Goal: Communication & Community: Answer question/provide support

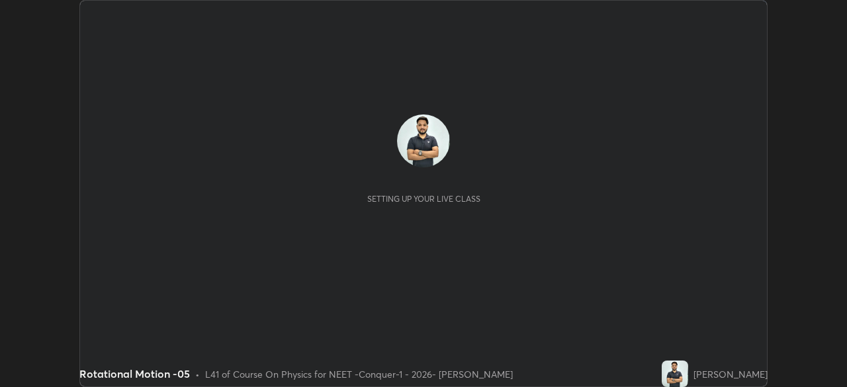
scroll to position [387, 847]
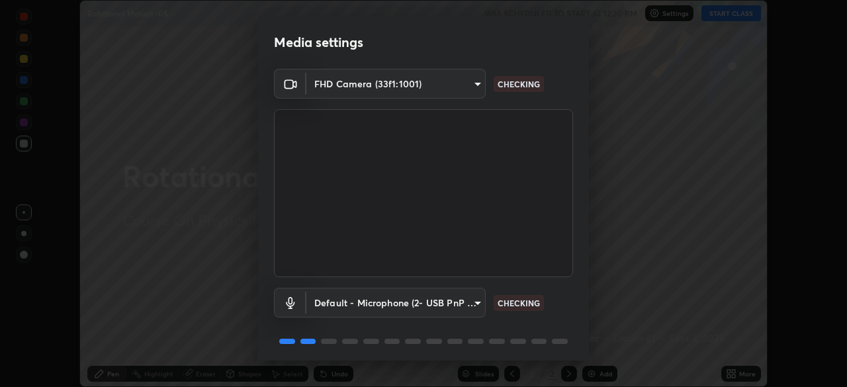
click at [473, 303] on body "Erase all Rotational Motion -05 WAS SCHEDULED TO START AT 12:30 PM Settings STA…" at bounding box center [423, 193] width 847 height 387
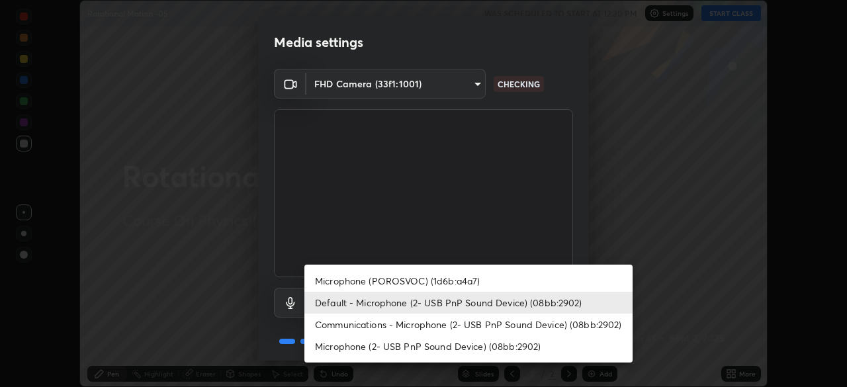
click at [462, 322] on li "Communications - Microphone (2- USB PnP Sound Device) (08bb:2902)" at bounding box center [468, 325] width 328 height 22
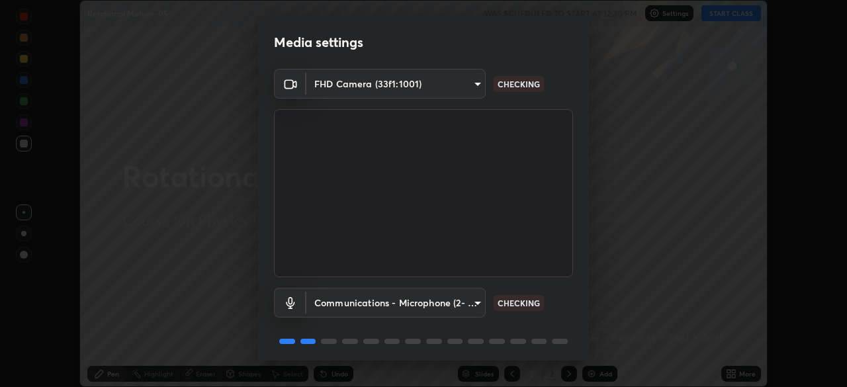
click at [470, 300] on body "Erase all Rotational Motion -05 WAS SCHEDULED TO START AT 12:30 PM Settings STA…" at bounding box center [423, 193] width 847 height 387
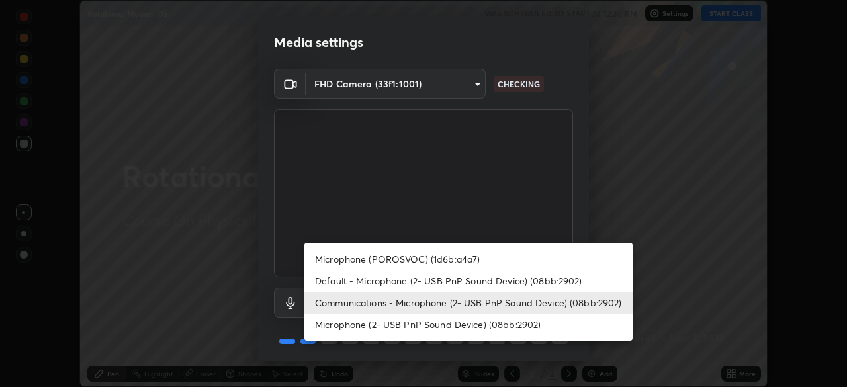
click at [465, 280] on li "Default - Microphone (2- USB PnP Sound Device) (08bb:2902)" at bounding box center [468, 281] width 328 height 22
type input "default"
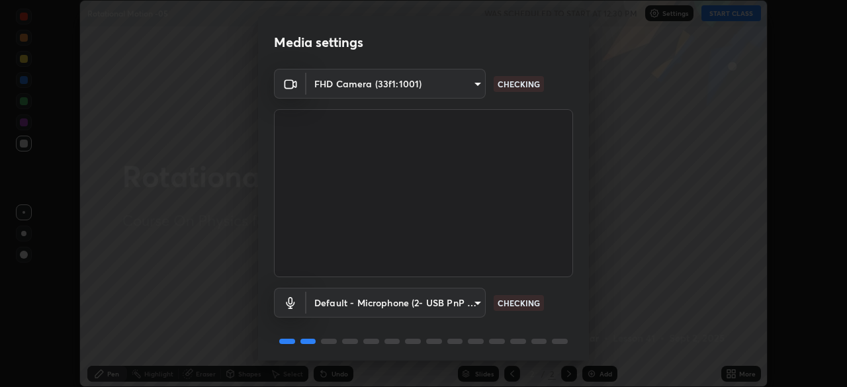
scroll to position [47, 0]
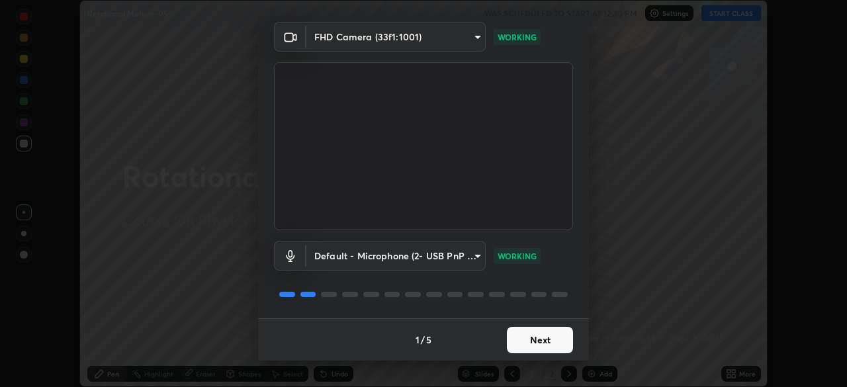
click at [521, 337] on button "Next" at bounding box center [540, 340] width 66 height 26
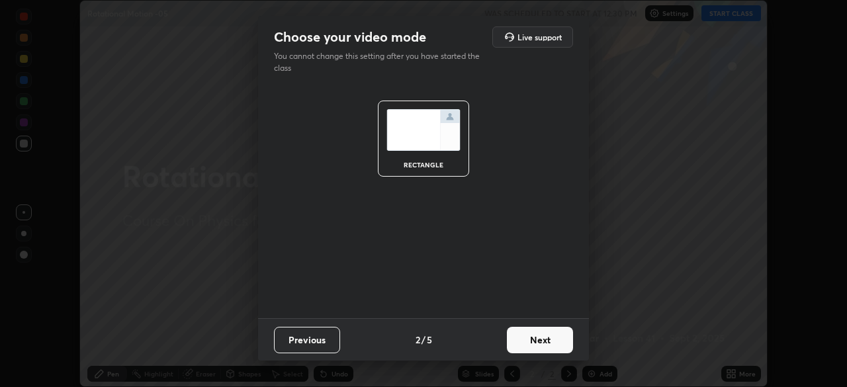
scroll to position [0, 0]
click at [533, 338] on button "Next" at bounding box center [540, 340] width 66 height 26
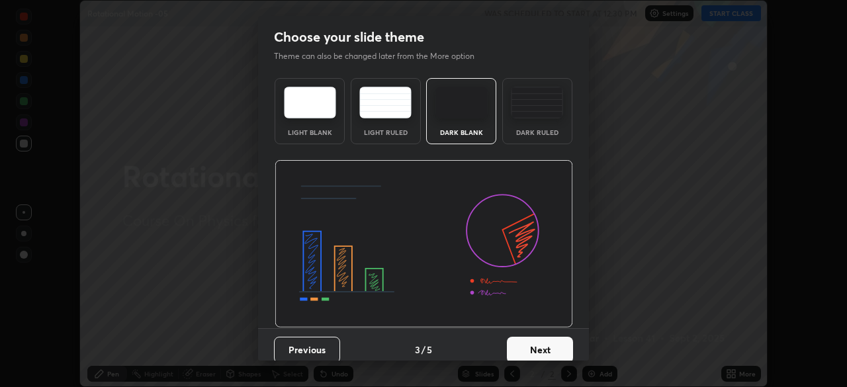
click at [538, 117] on img at bounding box center [537, 103] width 52 height 32
click at [536, 340] on button "Next" at bounding box center [540, 350] width 66 height 26
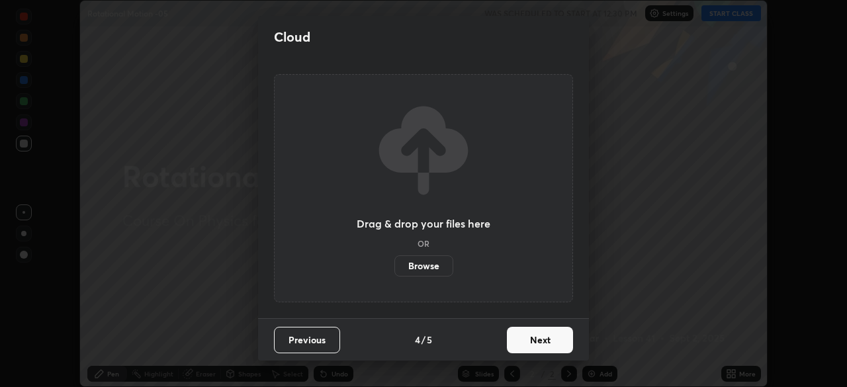
click at [529, 339] on button "Next" at bounding box center [540, 340] width 66 height 26
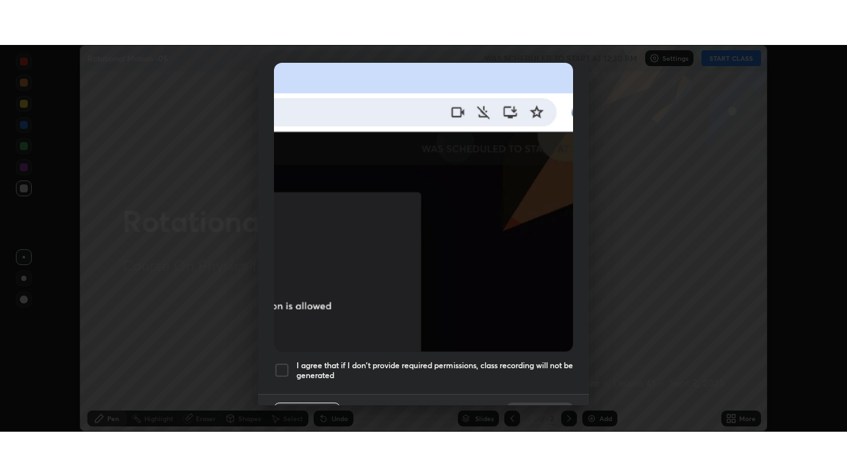
scroll to position [317, 0]
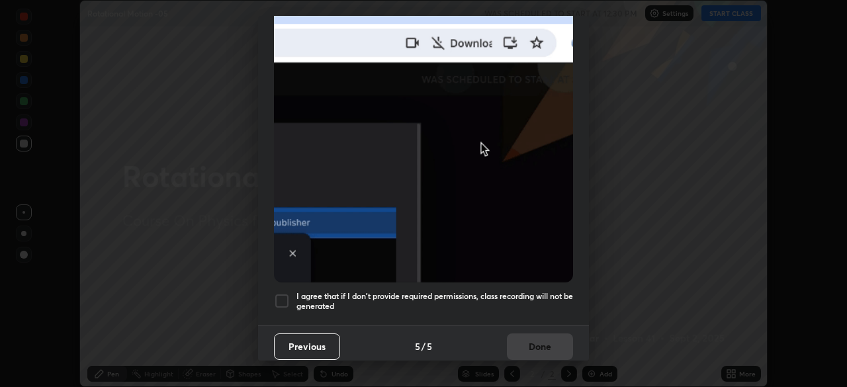
click at [282, 294] on div at bounding box center [282, 301] width 16 height 16
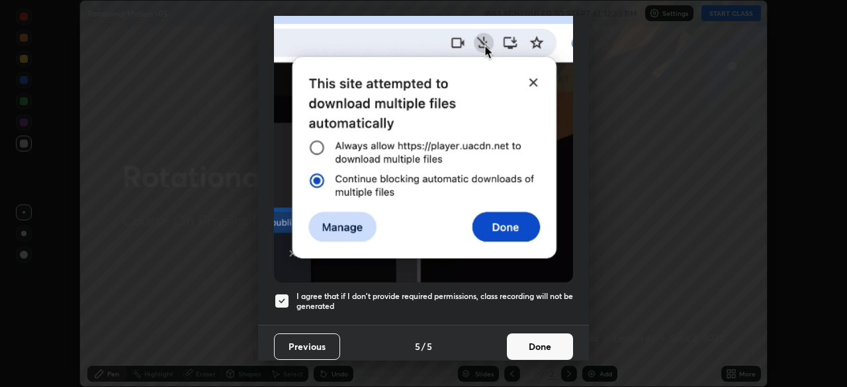
click at [542, 337] on button "Done" at bounding box center [540, 346] width 66 height 26
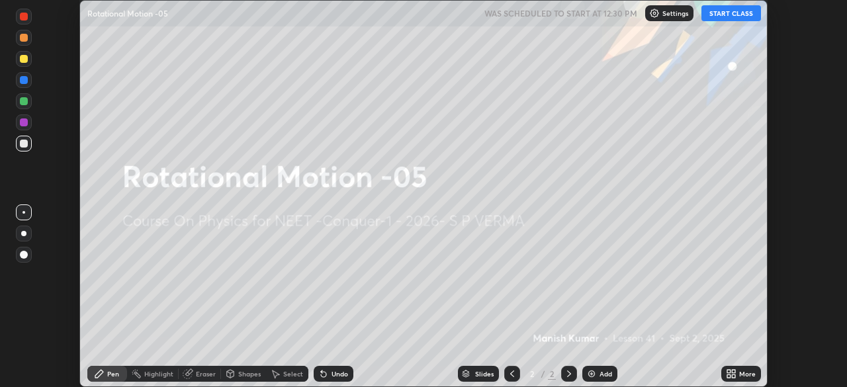
click at [726, 11] on button "START CLASS" at bounding box center [731, 13] width 60 height 16
click at [733, 376] on icon at bounding box center [733, 375] width 3 height 3
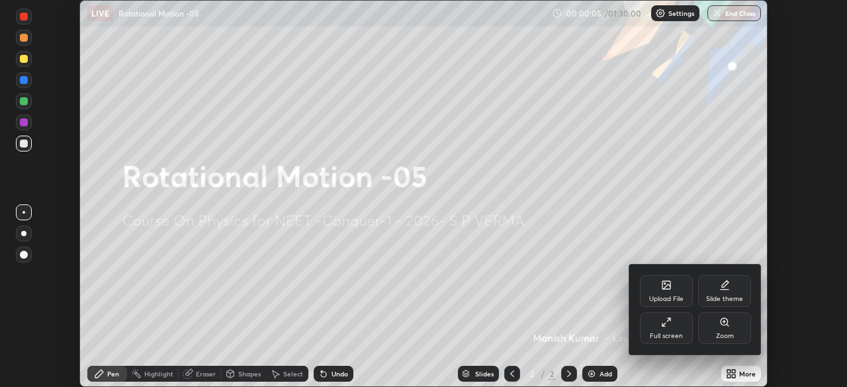
click at [671, 329] on div "Full screen" at bounding box center [666, 328] width 53 height 32
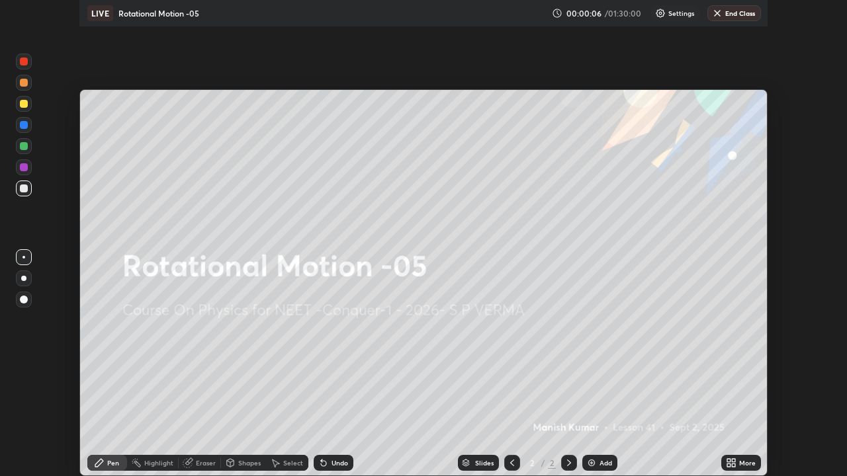
scroll to position [476, 847]
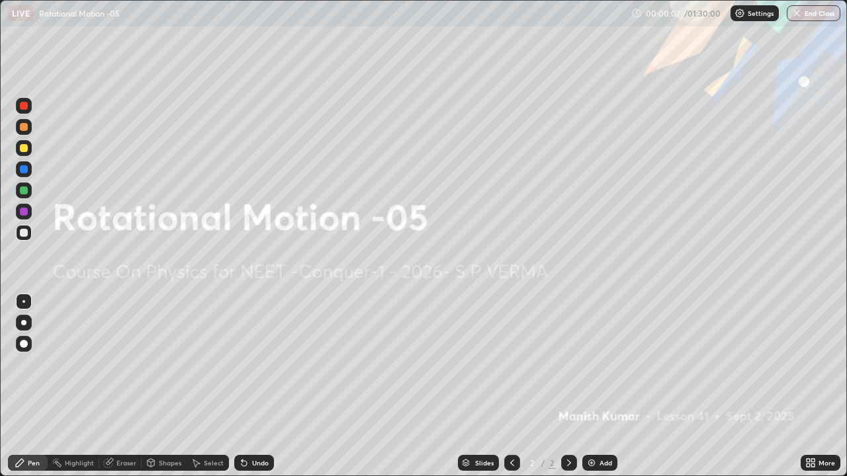
click at [601, 386] on div "Add" at bounding box center [605, 463] width 13 height 7
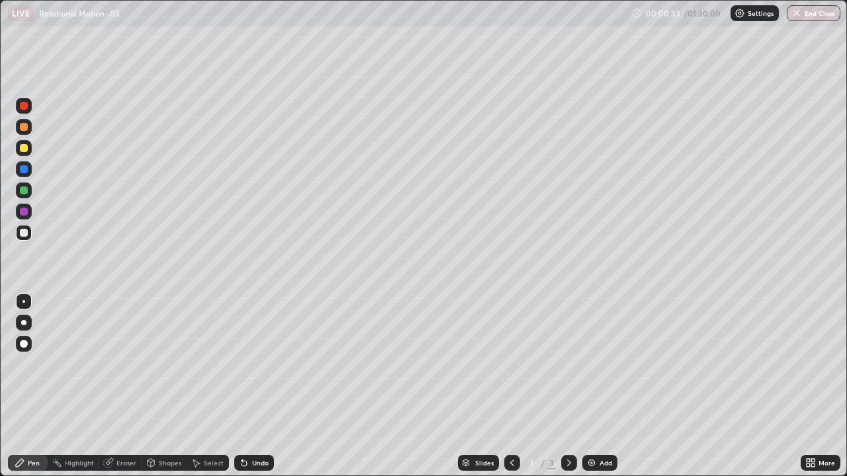
click at [29, 234] on div at bounding box center [24, 233] width 16 height 16
click at [25, 130] on div at bounding box center [24, 127] width 8 height 8
click at [255, 386] on div "Undo" at bounding box center [260, 463] width 17 height 7
click at [24, 107] on div at bounding box center [24, 106] width 8 height 8
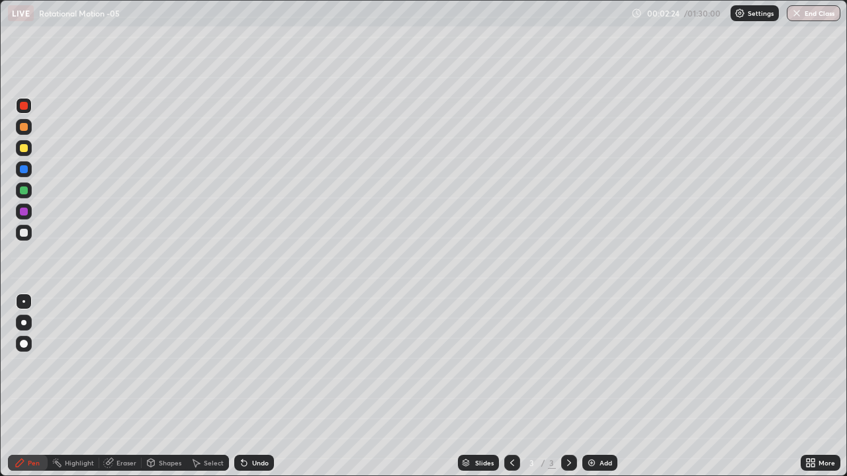
click at [42, 386] on div "Pen" at bounding box center [28, 463] width 40 height 16
click at [26, 148] on div at bounding box center [24, 148] width 8 height 8
click at [24, 191] on div at bounding box center [24, 191] width 8 height 8
click at [264, 386] on div "Undo" at bounding box center [260, 463] width 17 height 7
click at [265, 386] on div "Undo" at bounding box center [254, 463] width 40 height 16
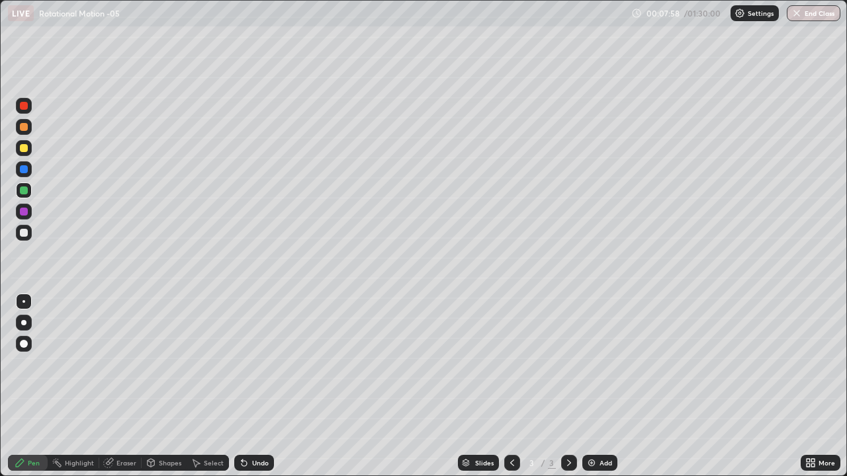
click at [265, 386] on div "Undo" at bounding box center [254, 463] width 40 height 16
click at [264, 386] on div "Undo" at bounding box center [254, 463] width 40 height 16
click at [267, 386] on div "Undo" at bounding box center [254, 463] width 40 height 16
click at [261, 386] on div "Undo" at bounding box center [254, 463] width 40 height 16
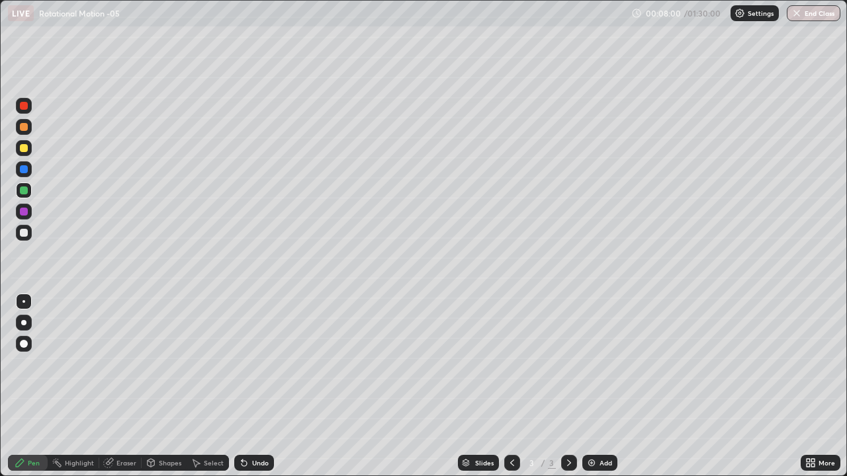
click at [260, 386] on div "Undo" at bounding box center [254, 463] width 40 height 16
click at [28, 212] on div at bounding box center [24, 212] width 16 height 16
click at [267, 386] on div "Undo" at bounding box center [260, 463] width 17 height 7
click at [261, 386] on div "Undo" at bounding box center [260, 463] width 17 height 7
click at [128, 386] on div "Eraser" at bounding box center [120, 463] width 42 height 16
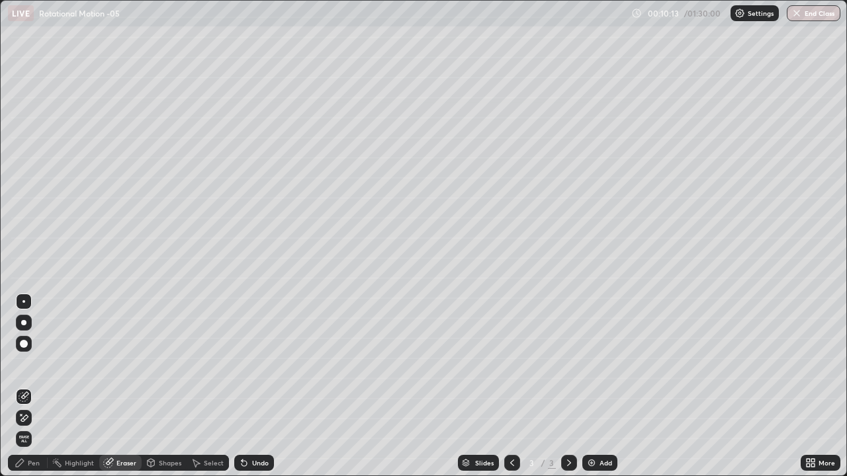
click at [30, 386] on div "Pen" at bounding box center [28, 463] width 40 height 16
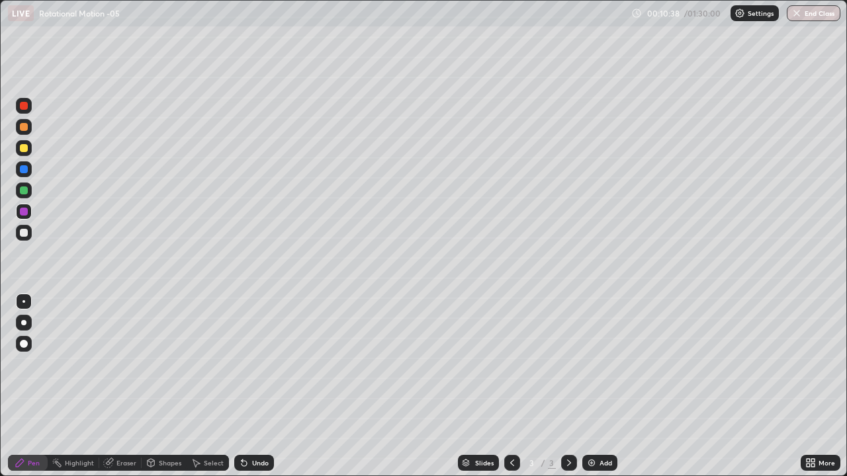
click at [27, 191] on div at bounding box center [24, 191] width 8 height 8
click at [605, 386] on div "Add" at bounding box center [605, 463] width 13 height 7
click at [29, 150] on div at bounding box center [24, 148] width 16 height 16
click at [26, 234] on div at bounding box center [24, 233] width 8 height 8
click at [29, 130] on div at bounding box center [24, 127] width 16 height 16
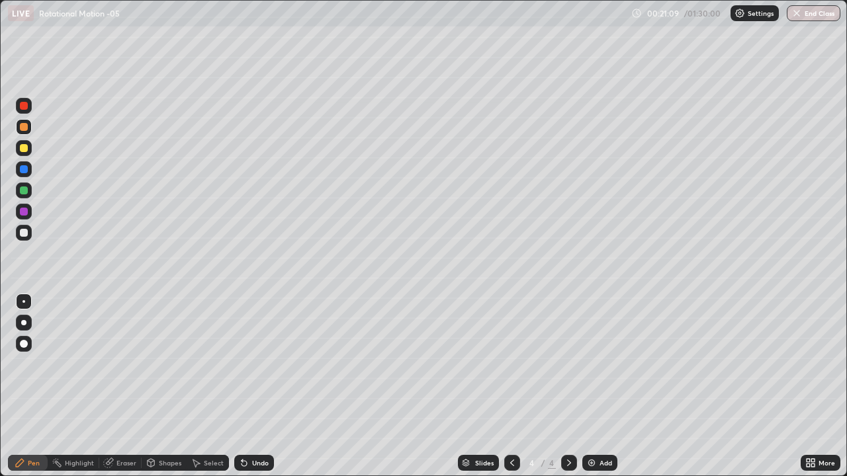
click at [29, 236] on div at bounding box center [24, 233] width 16 height 16
click at [252, 386] on div "Undo" at bounding box center [260, 463] width 17 height 7
click at [252, 386] on div "Undo" at bounding box center [254, 463] width 40 height 16
click at [255, 386] on div "Undo" at bounding box center [254, 463] width 40 height 16
click at [260, 386] on div "Undo" at bounding box center [260, 463] width 17 height 7
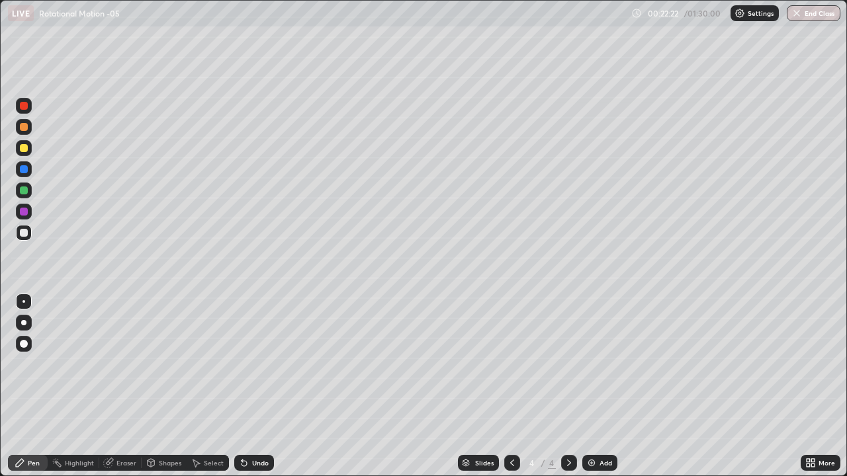
click at [29, 146] on div at bounding box center [24, 148] width 16 height 16
click at [265, 386] on div "Undo" at bounding box center [260, 463] width 17 height 7
click at [29, 233] on div at bounding box center [24, 233] width 16 height 16
click at [609, 386] on div "Add" at bounding box center [599, 463] width 35 height 16
click at [512, 386] on icon at bounding box center [512, 463] width 11 height 11
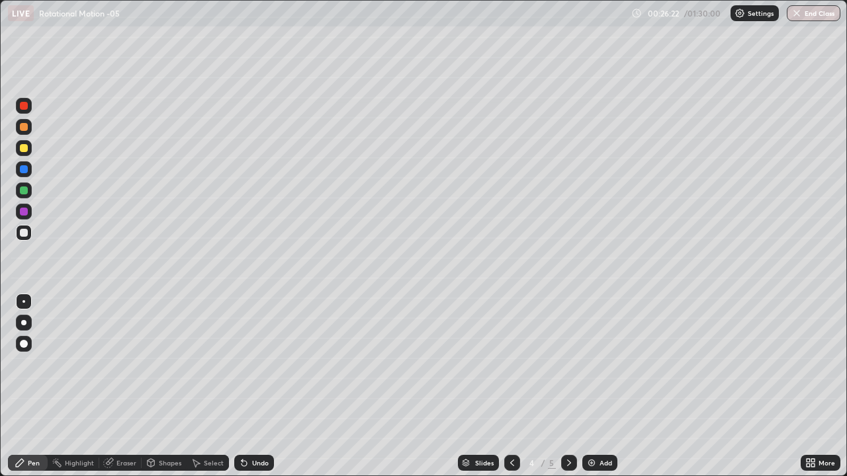
click at [568, 386] on icon at bounding box center [569, 463] width 11 height 11
click at [24, 148] on div at bounding box center [24, 148] width 8 height 8
click at [585, 386] on div "Add" at bounding box center [599, 463] width 35 height 16
click at [512, 386] on icon at bounding box center [512, 463] width 11 height 11
click at [258, 386] on div "Undo" at bounding box center [260, 463] width 17 height 7
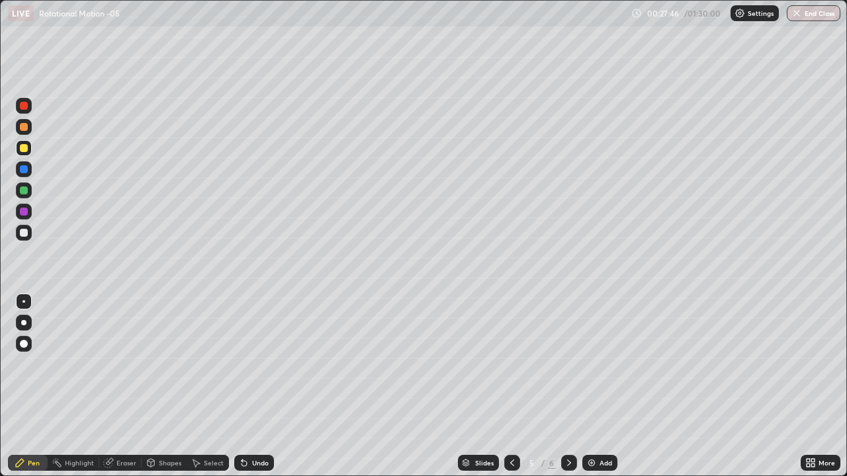
click at [253, 386] on div "Undo" at bounding box center [260, 463] width 17 height 7
click at [255, 386] on div "Undo" at bounding box center [260, 463] width 17 height 7
click at [124, 386] on div "Eraser" at bounding box center [126, 463] width 20 height 7
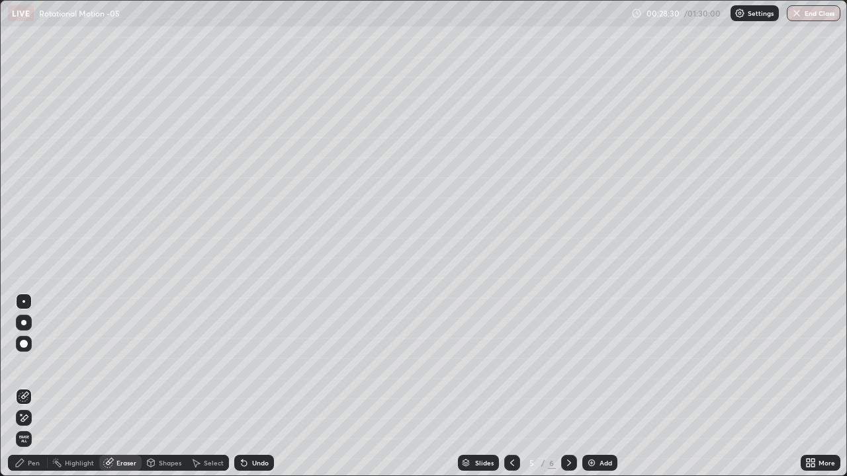
click at [37, 386] on div "Pen" at bounding box center [34, 463] width 12 height 7
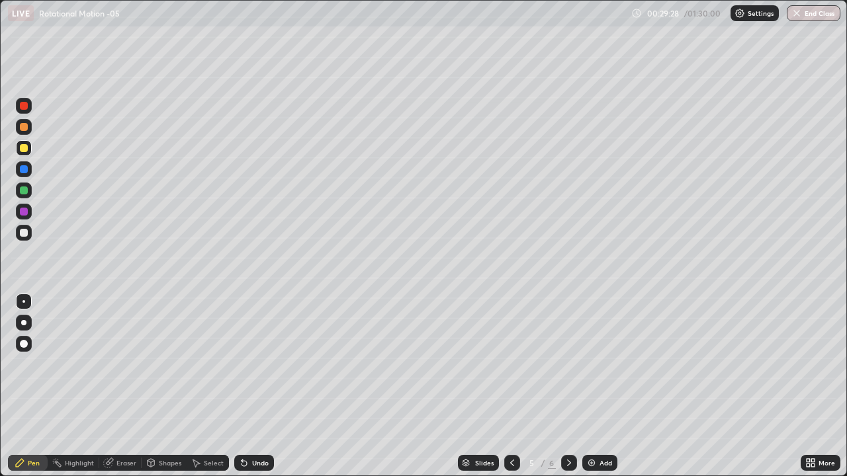
click at [138, 386] on div "Eraser" at bounding box center [120, 463] width 42 height 16
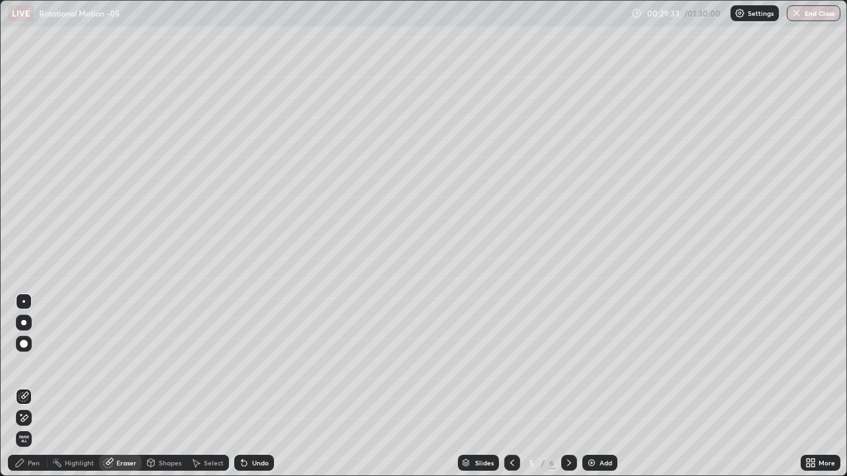
click at [37, 386] on div "Pen" at bounding box center [34, 463] width 12 height 7
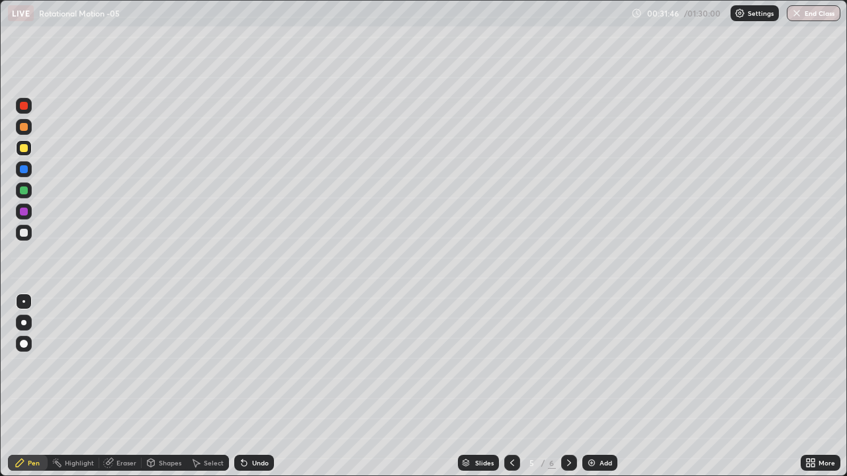
click at [30, 236] on div at bounding box center [24, 233] width 16 height 16
click at [568, 386] on icon at bounding box center [569, 463] width 11 height 11
click at [132, 386] on div "Eraser" at bounding box center [120, 463] width 42 height 16
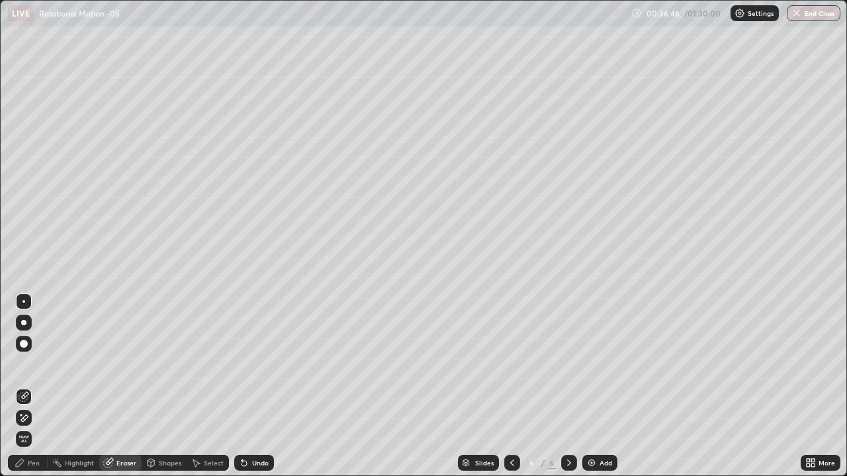
click at [28, 386] on div "Pen" at bounding box center [34, 463] width 12 height 7
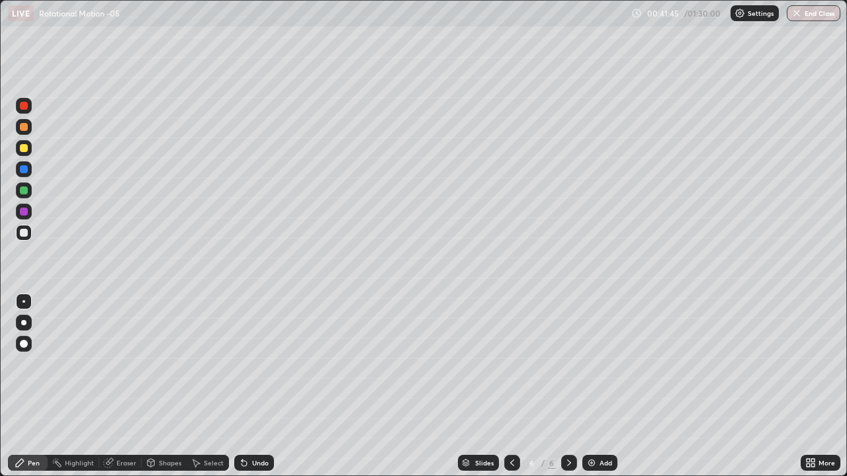
click at [572, 386] on icon at bounding box center [569, 463] width 11 height 11
click at [599, 386] on div "Add" at bounding box center [605, 463] width 13 height 7
click at [24, 149] on div at bounding box center [24, 148] width 8 height 8
click at [593, 386] on img at bounding box center [591, 463] width 11 height 11
click at [511, 386] on icon at bounding box center [512, 463] width 4 height 7
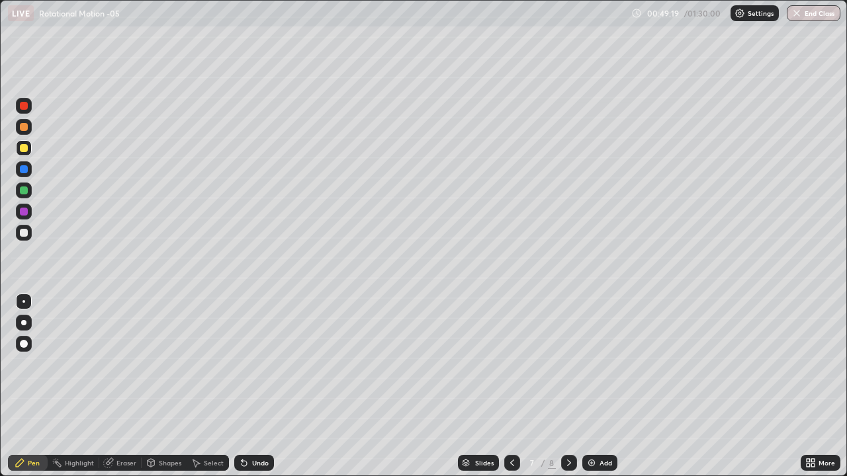
click at [26, 232] on div at bounding box center [24, 233] width 8 height 8
click at [253, 386] on div "Undo" at bounding box center [260, 463] width 17 height 7
click at [568, 386] on icon at bounding box center [569, 463] width 11 height 11
click at [595, 386] on div "Add" at bounding box center [599, 463] width 35 height 16
click at [600, 386] on div "Add" at bounding box center [599, 463] width 35 height 16
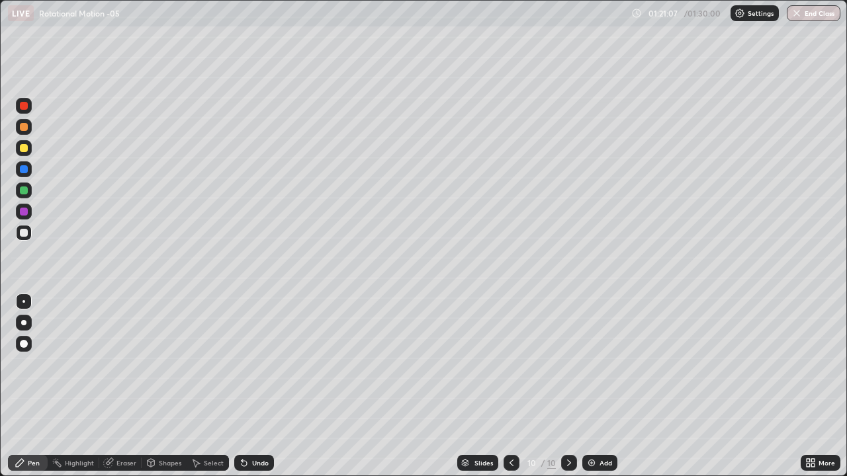
click at [804, 13] on button "End Class" at bounding box center [814, 13] width 54 height 16
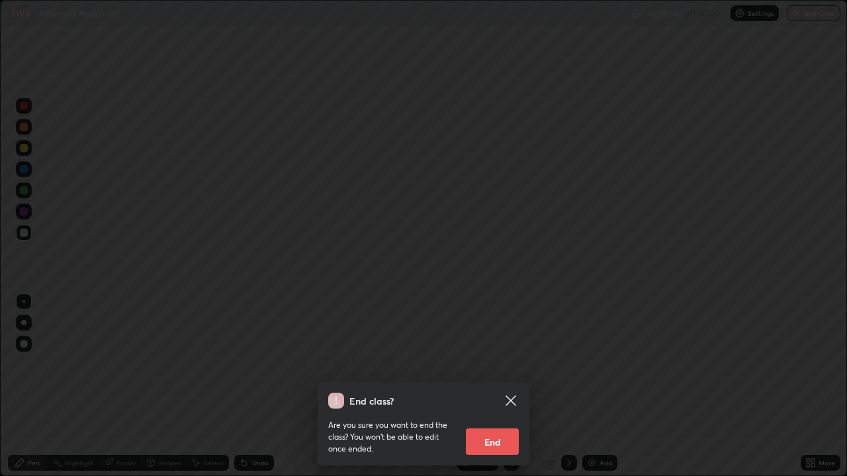
click at [511, 386] on button "End" at bounding box center [492, 442] width 53 height 26
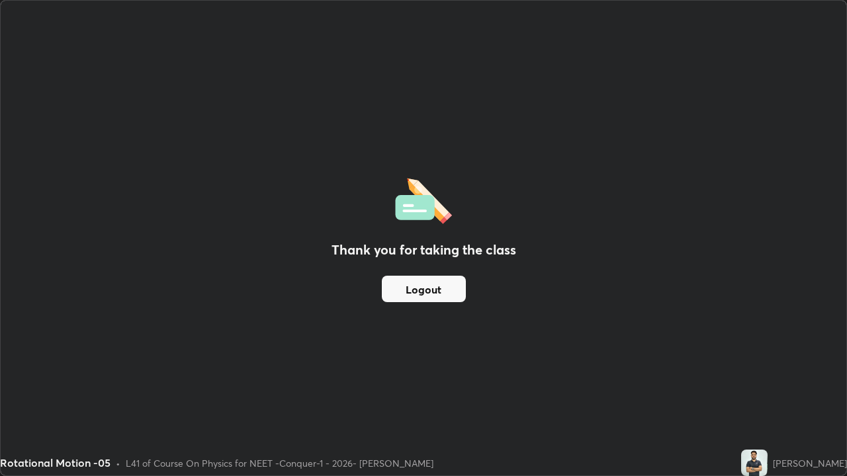
click at [446, 292] on button "Logout" at bounding box center [424, 289] width 84 height 26
